Goal: Navigation & Orientation: Find specific page/section

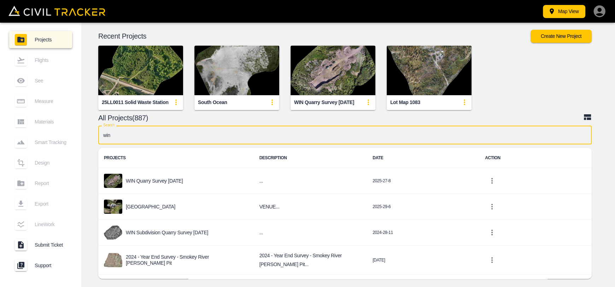
click at [204, 57] on img "button" at bounding box center [236, 70] width 85 height 49
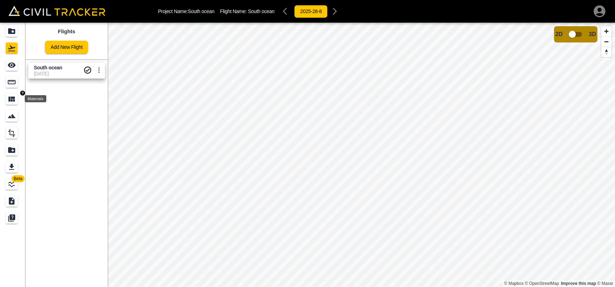
click at [6, 83] on div "Measure" at bounding box center [12, 81] width 12 height 11
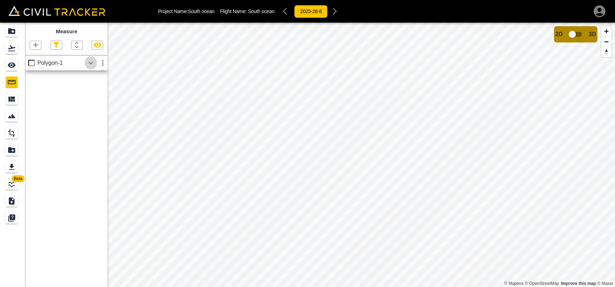
click at [89, 66] on icon "button" at bounding box center [91, 63] width 8 height 8
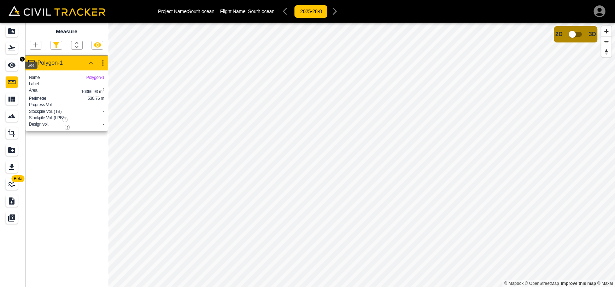
click at [14, 66] on icon "See" at bounding box center [12, 65] width 8 height 5
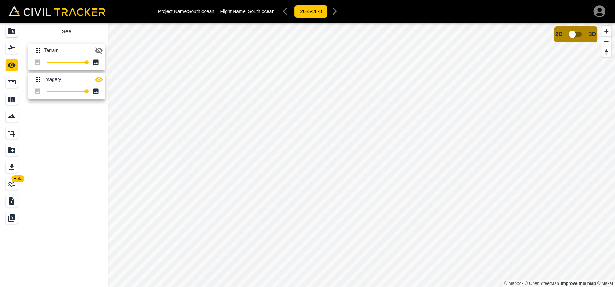
click at [98, 52] on icon "button" at bounding box center [99, 50] width 8 height 7
click at [95, 78] on icon "button" at bounding box center [99, 79] width 8 height 5
click at [11, 50] on icon "Flights" at bounding box center [11, 48] width 8 height 8
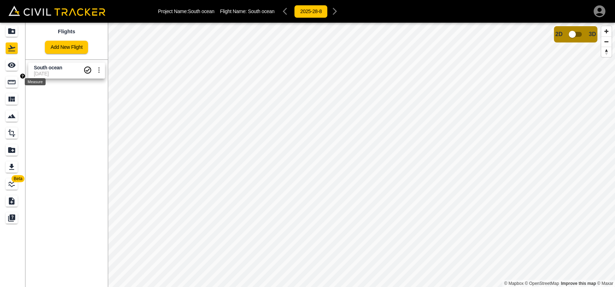
click at [10, 78] on icon "Measure" at bounding box center [11, 82] width 8 height 8
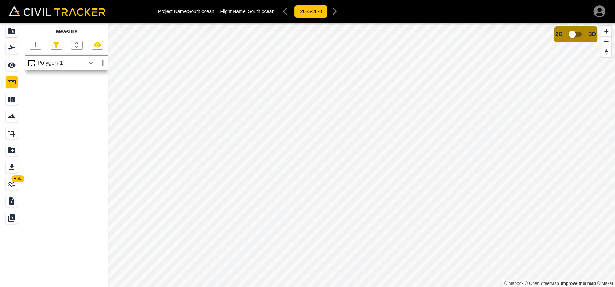
click at [94, 60] on icon "button" at bounding box center [91, 63] width 8 height 8
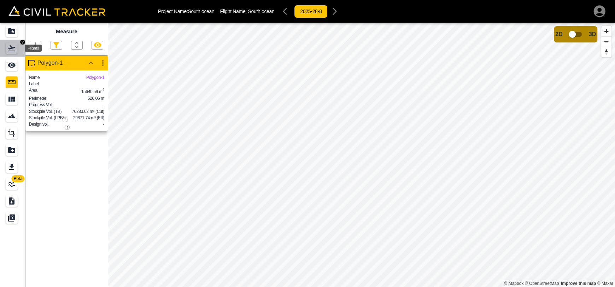
click at [12, 47] on icon "Flights" at bounding box center [11, 48] width 7 height 6
click at [13, 30] on icon "Projects" at bounding box center [11, 31] width 7 height 6
